Goal: Information Seeking & Learning: Learn about a topic

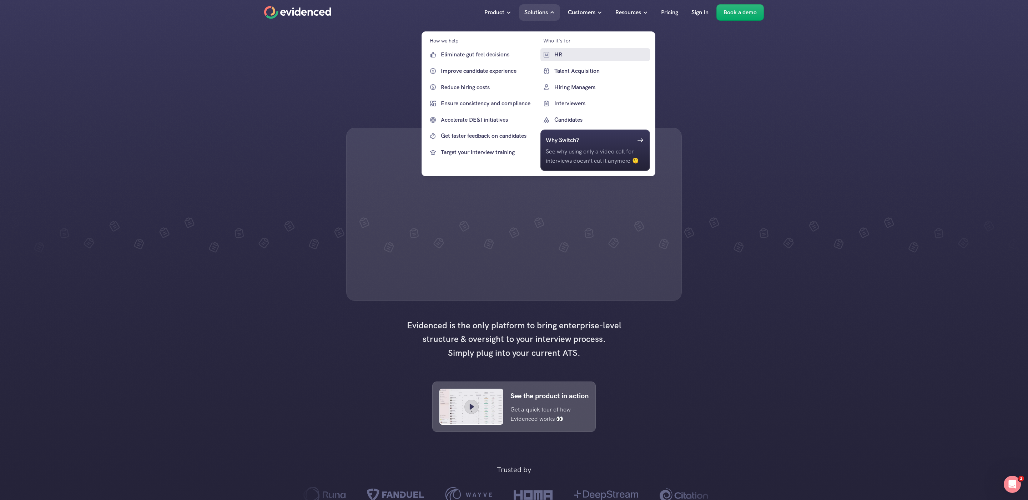
click at [562, 53] on p "HR" at bounding box center [601, 54] width 94 height 9
